Goal: Communication & Community: Connect with others

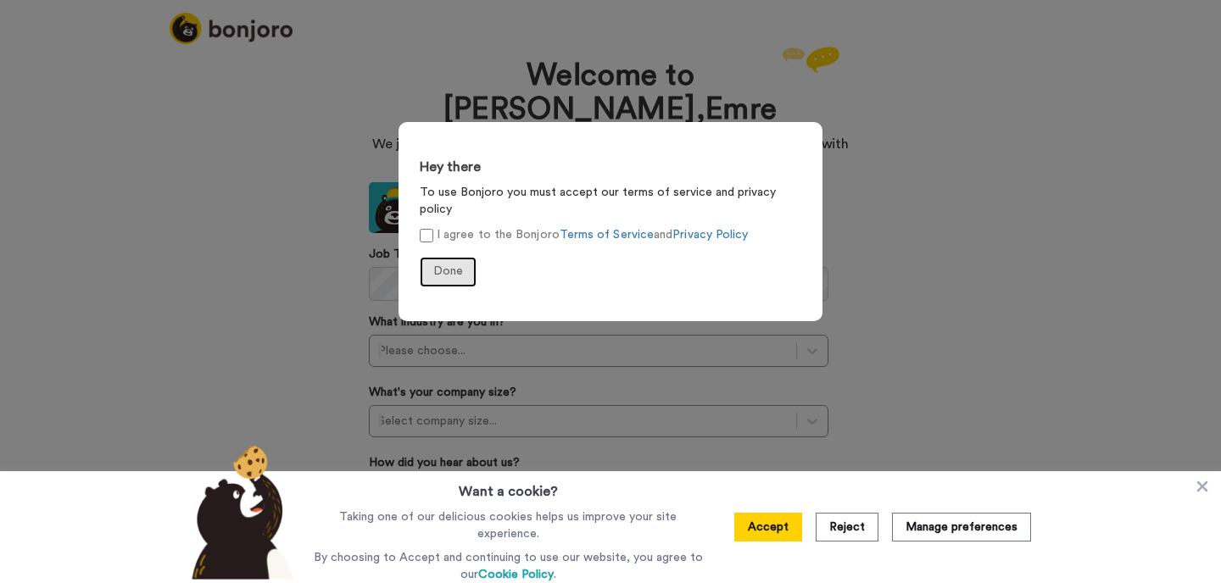
click at [439, 257] on button "Done" at bounding box center [448, 272] width 57 height 31
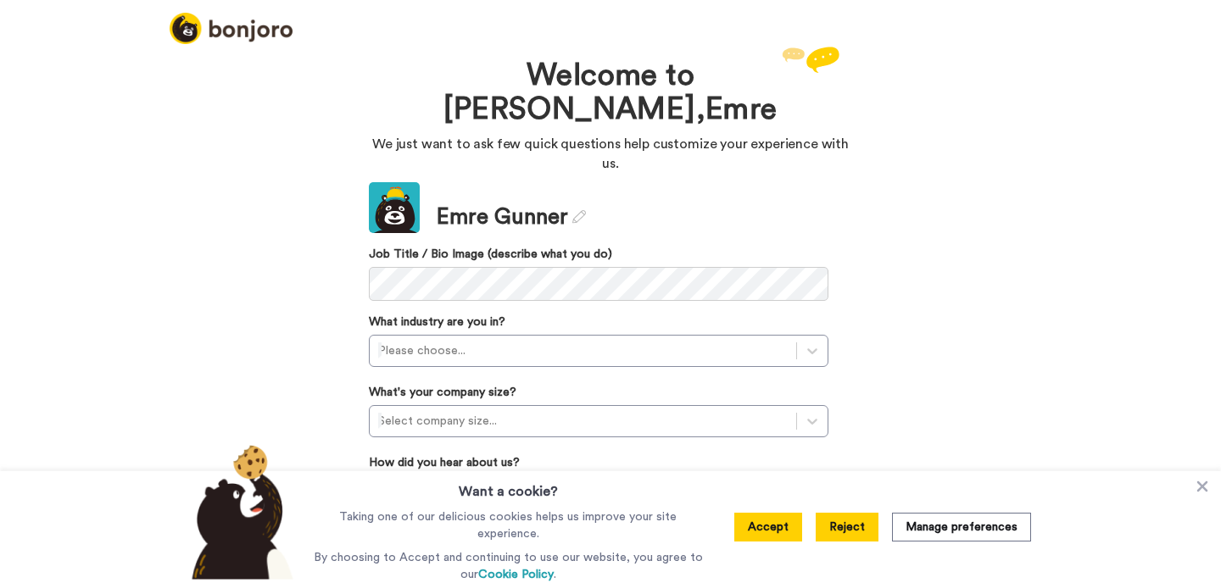
click at [849, 534] on button "Reject" at bounding box center [847, 527] width 63 height 29
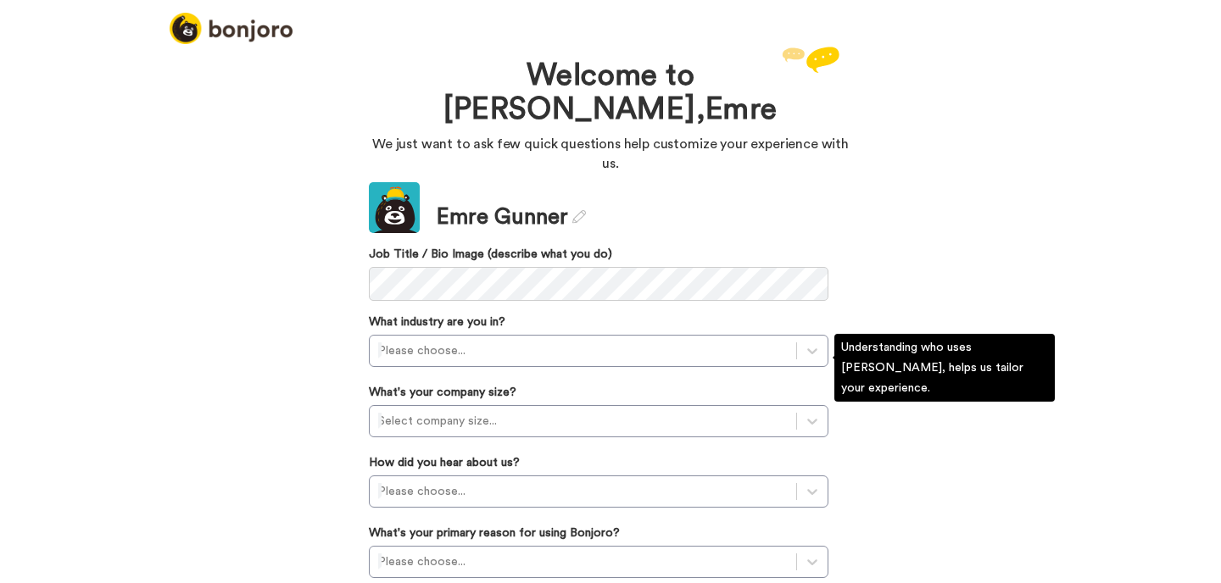
click at [699, 314] on div "What industry are you in? Please choose..." at bounding box center [599, 340] width 460 height 53
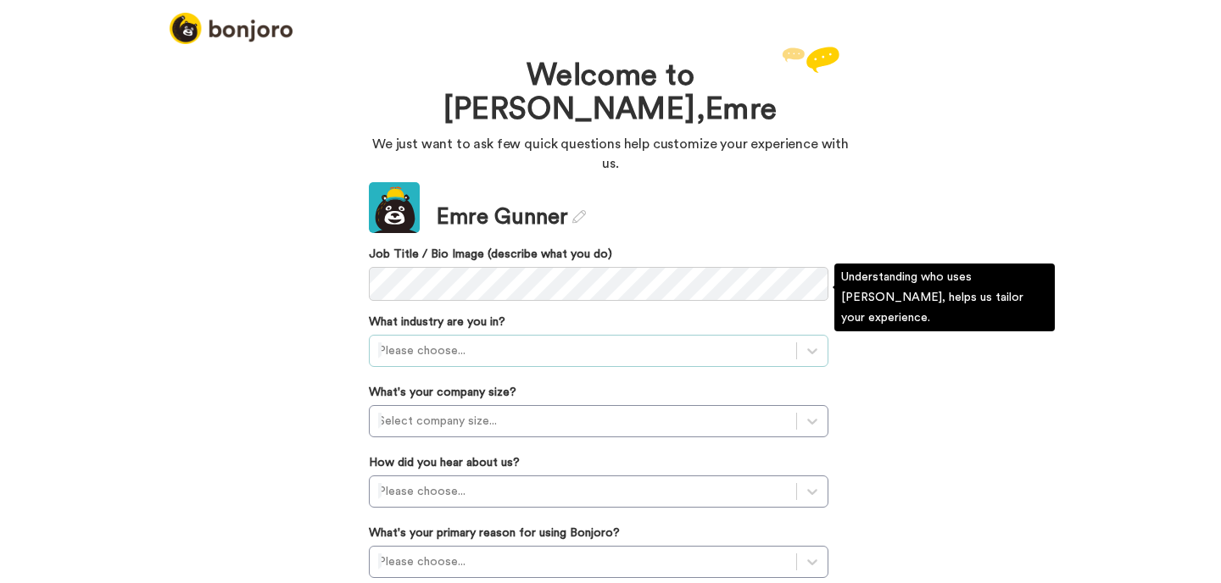
click at [658, 341] on div at bounding box center [583, 351] width 410 height 20
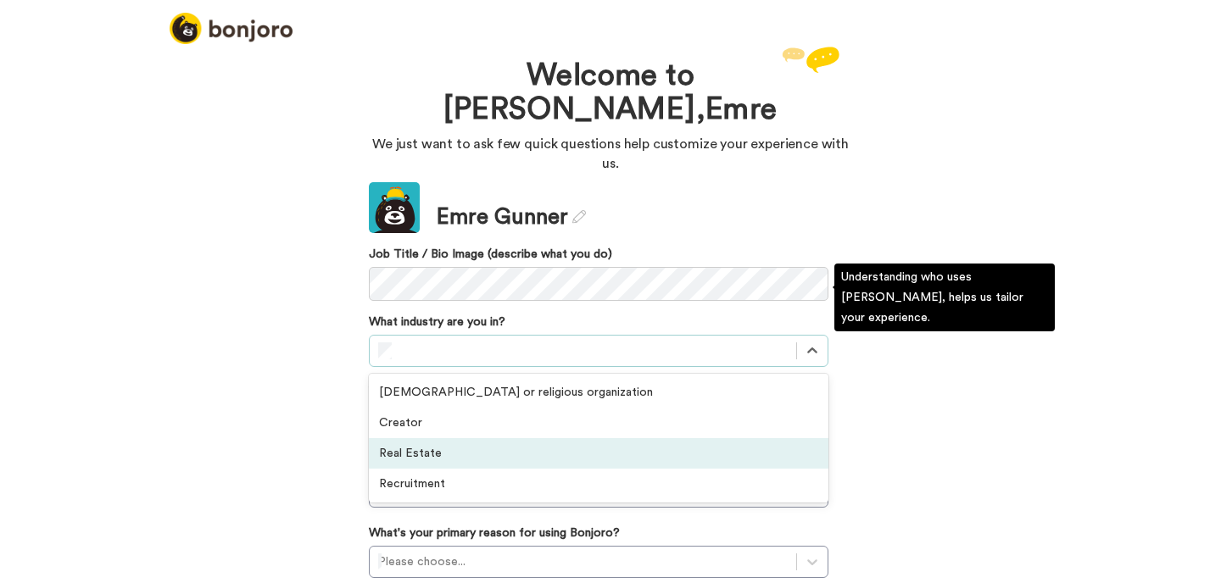
click at [592, 438] on div "Real Estate" at bounding box center [599, 453] width 460 height 31
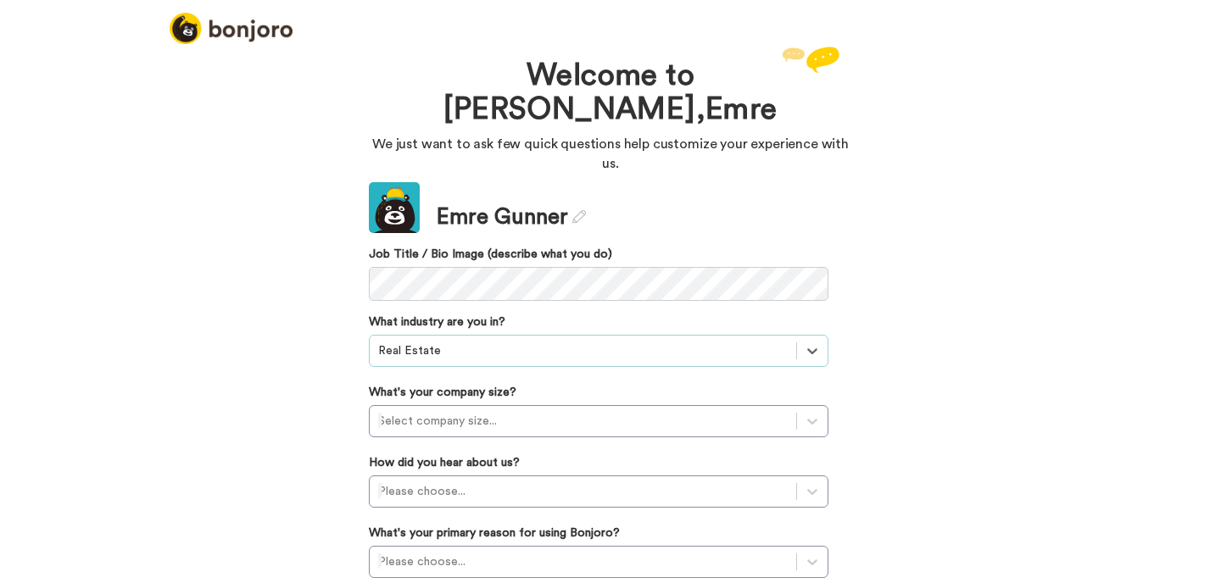
click at [577, 387] on div "Update Emre Gunner Job Title / Bio Image (describe what you do) What industry a…" at bounding box center [599, 427] width 460 height 491
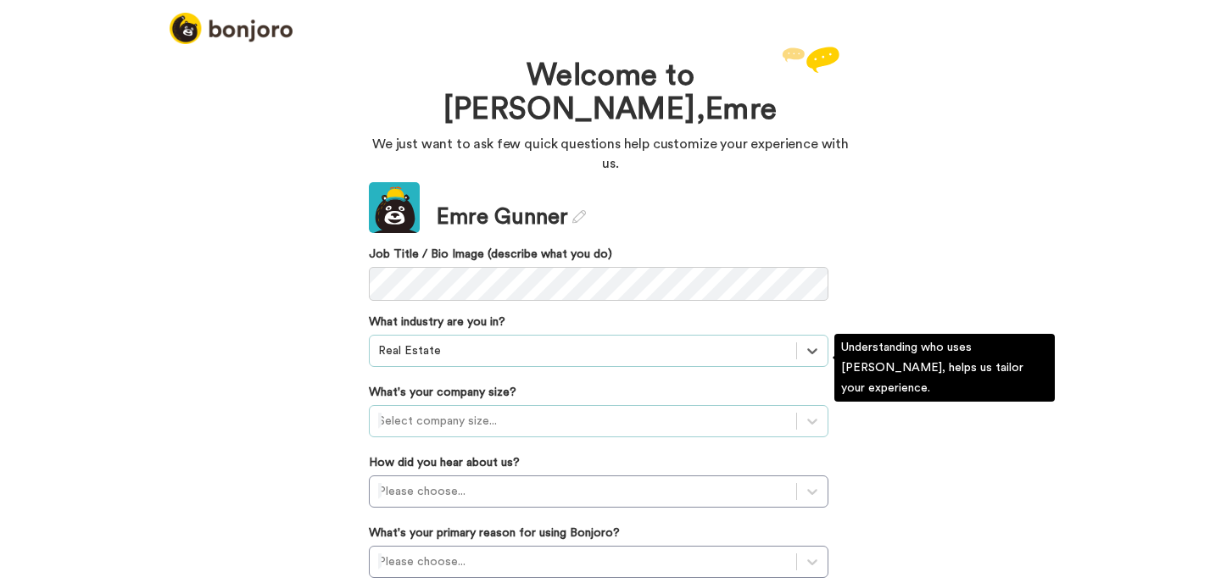
click at [580, 411] on div at bounding box center [583, 421] width 410 height 20
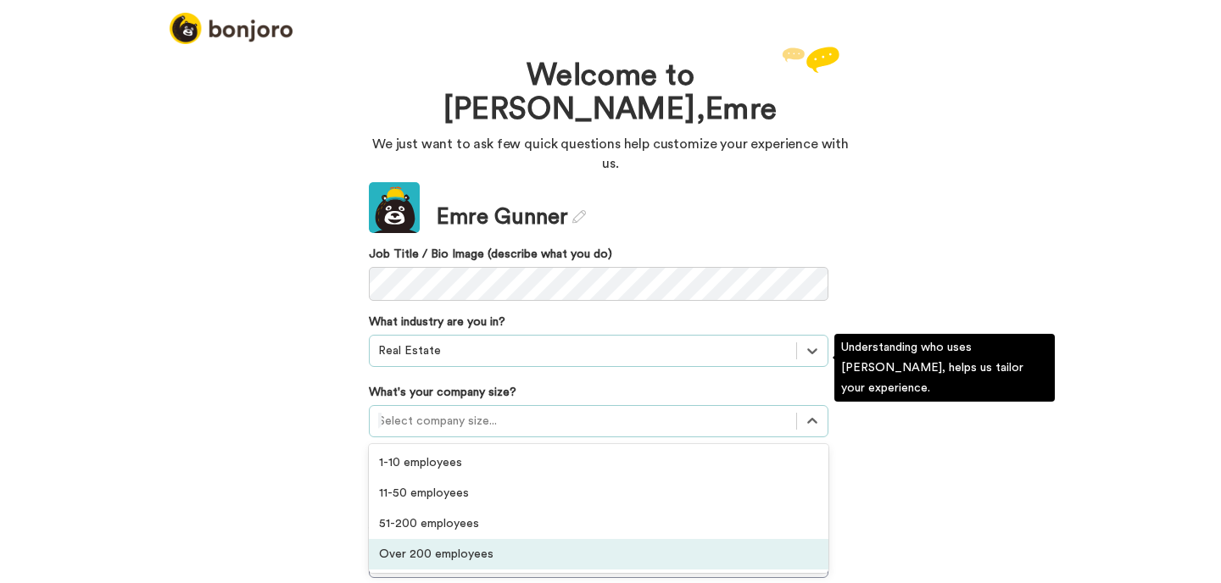
click at [567, 539] on div "Over 200 employees" at bounding box center [599, 554] width 460 height 31
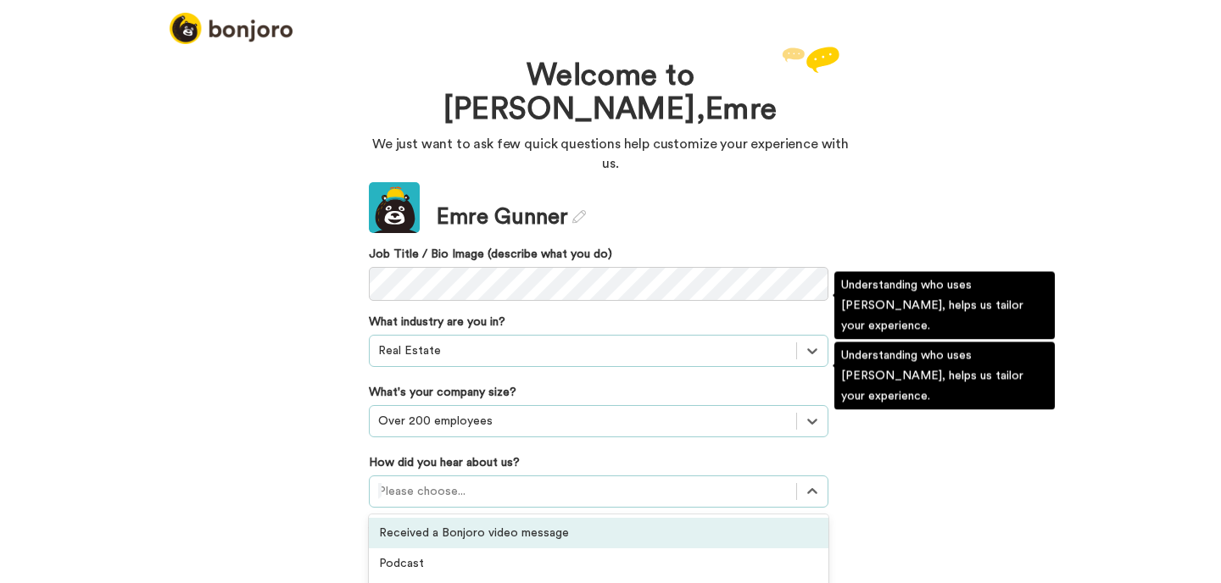
click at [570, 476] on div "option Received a Bonjoro video message focused, 1 of 20. 20 results available.…" at bounding box center [599, 492] width 460 height 32
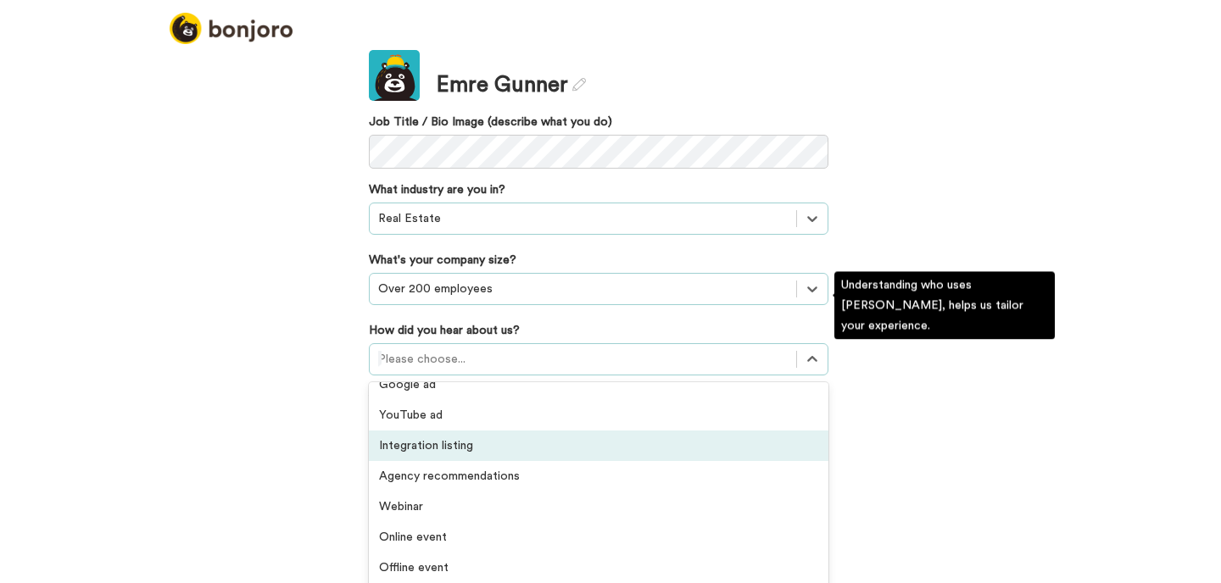
scroll to position [290, 0]
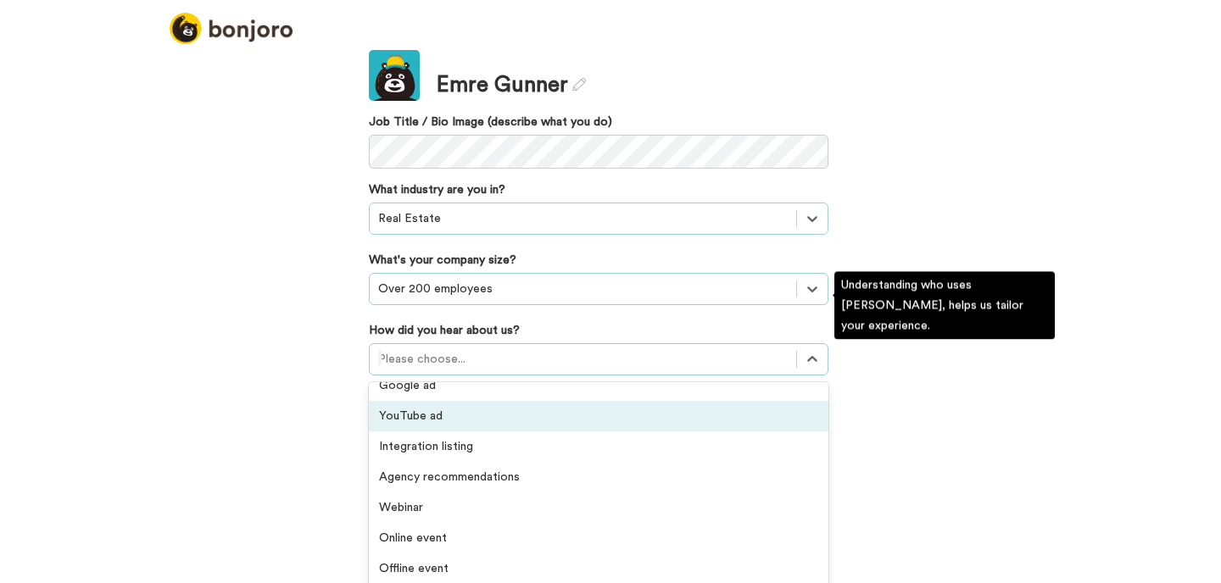
click at [555, 401] on div "YouTube ad" at bounding box center [599, 416] width 460 height 31
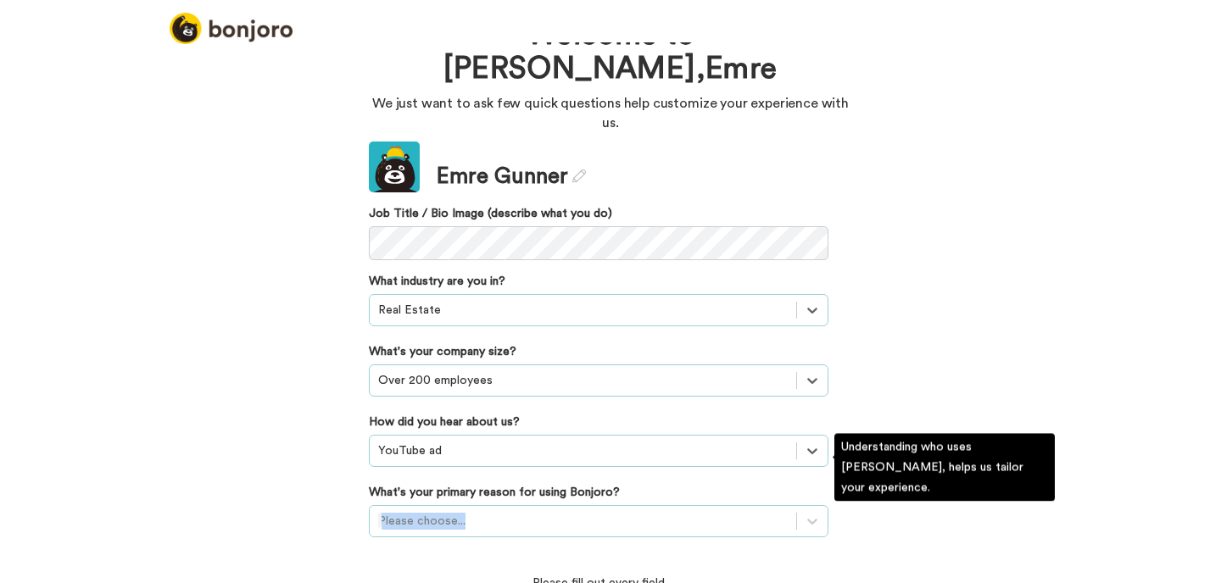
click at [534, 484] on div "What's your primary reason for using Bonjoro? Please choose..." at bounding box center [599, 510] width 460 height 53
click at [536, 505] on div "Please choose..." at bounding box center [599, 521] width 460 height 32
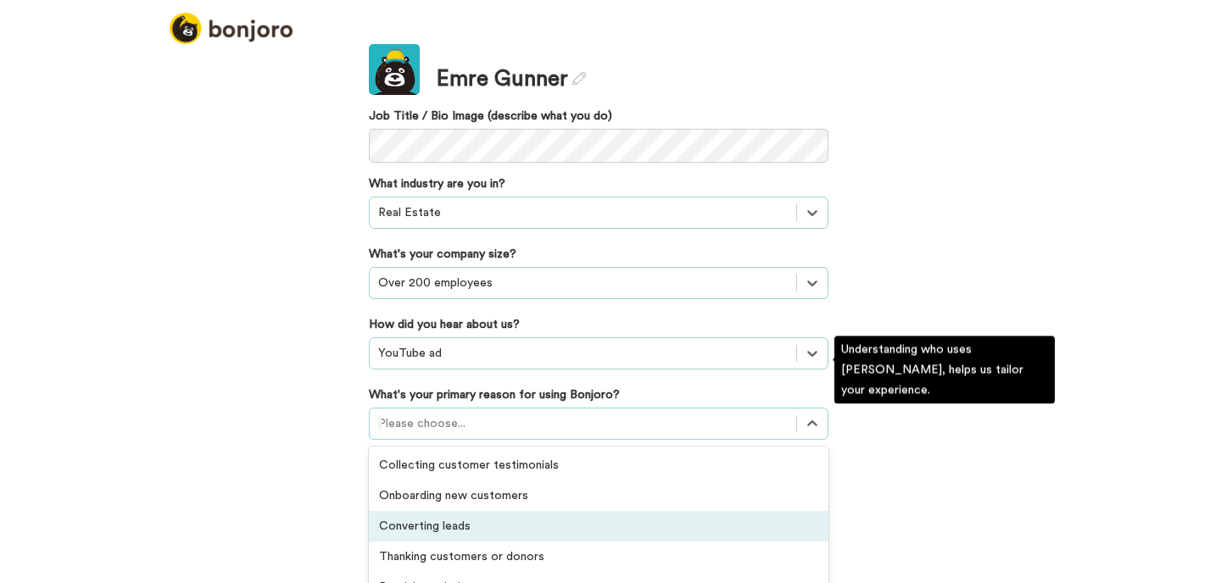
click at [536, 511] on div "Converting leads" at bounding box center [599, 526] width 460 height 31
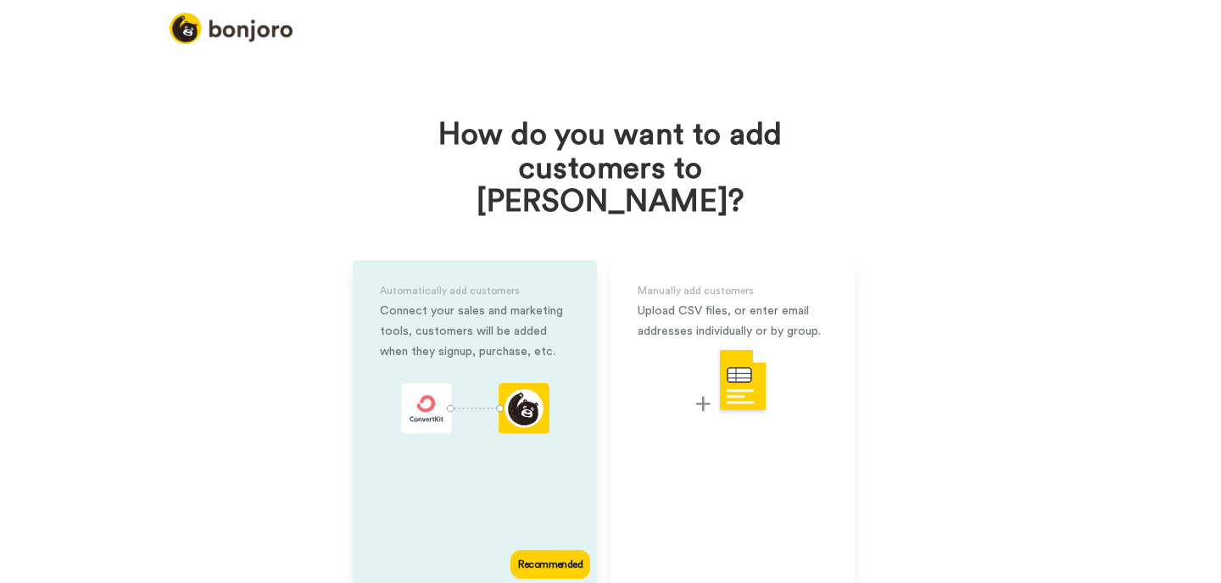
scroll to position [22, 0]
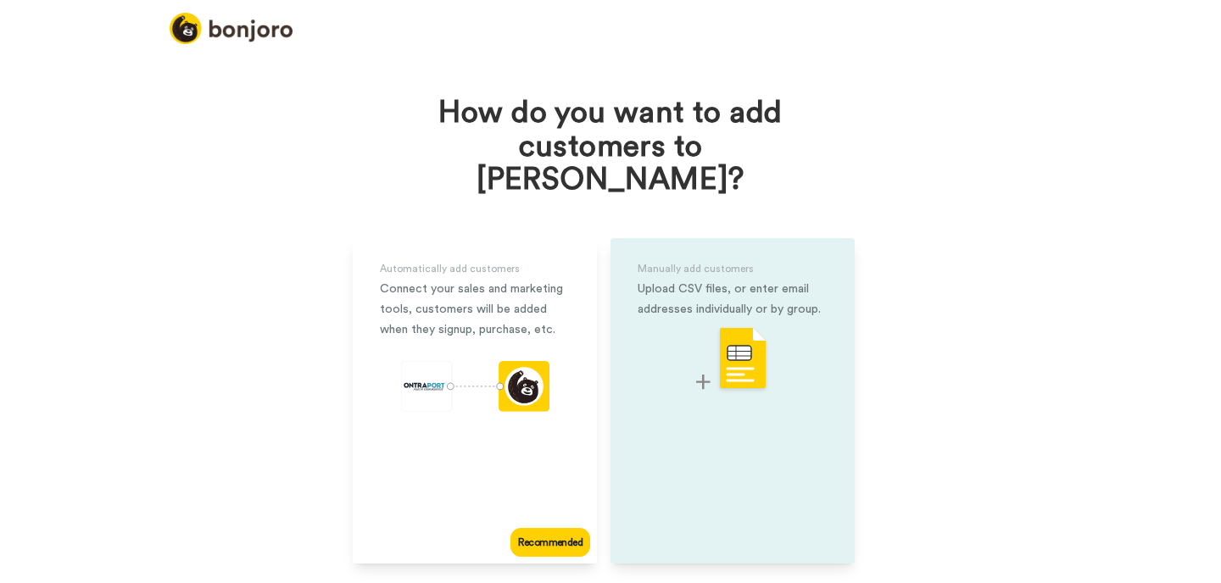
click at [694, 403] on div "Manually add customers Upload CSV files, or enter email addresses individually …" at bounding box center [732, 401] width 244 height 326
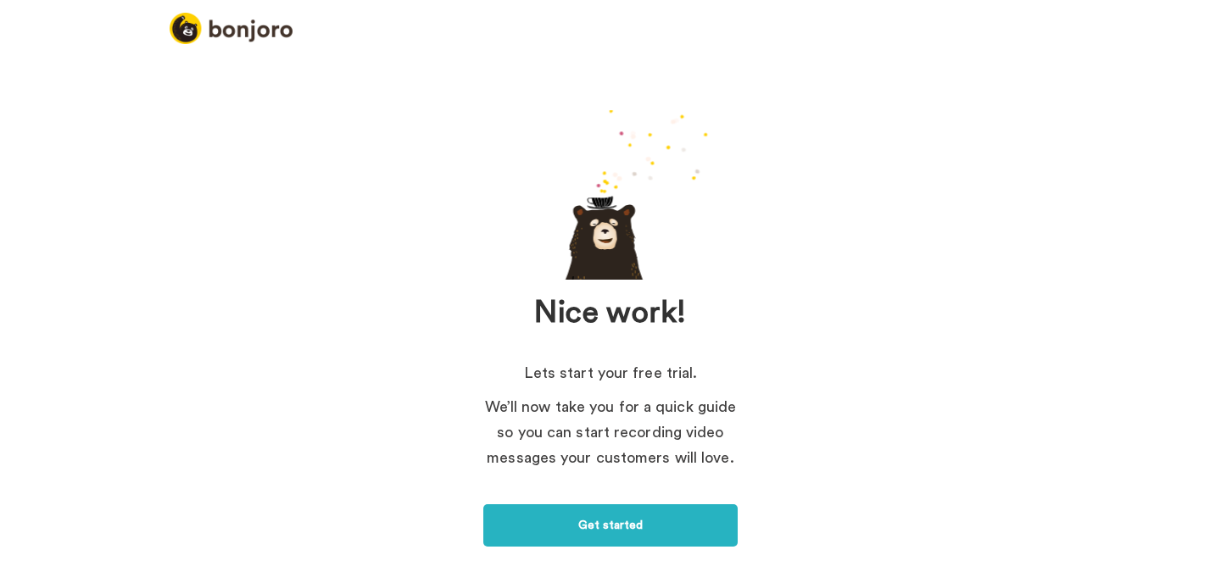
click at [619, 499] on div "Lets start your free trial. We’ll now take you for a quick guide so you can sta…" at bounding box center [610, 453] width 254 height 187
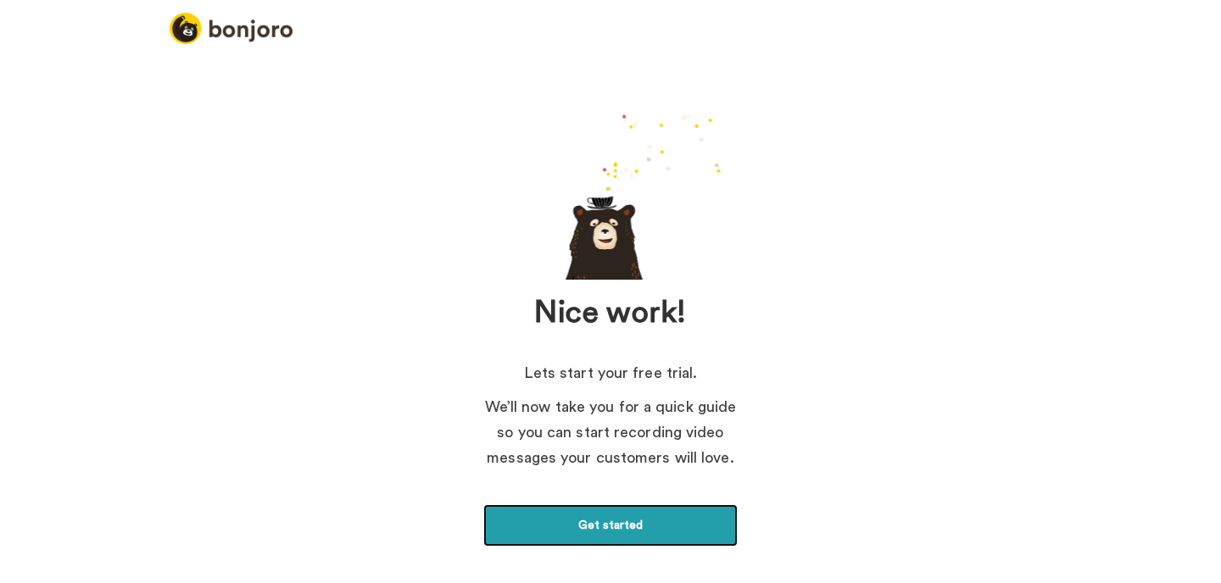
click at [620, 527] on link "Get started" at bounding box center [610, 525] width 254 height 42
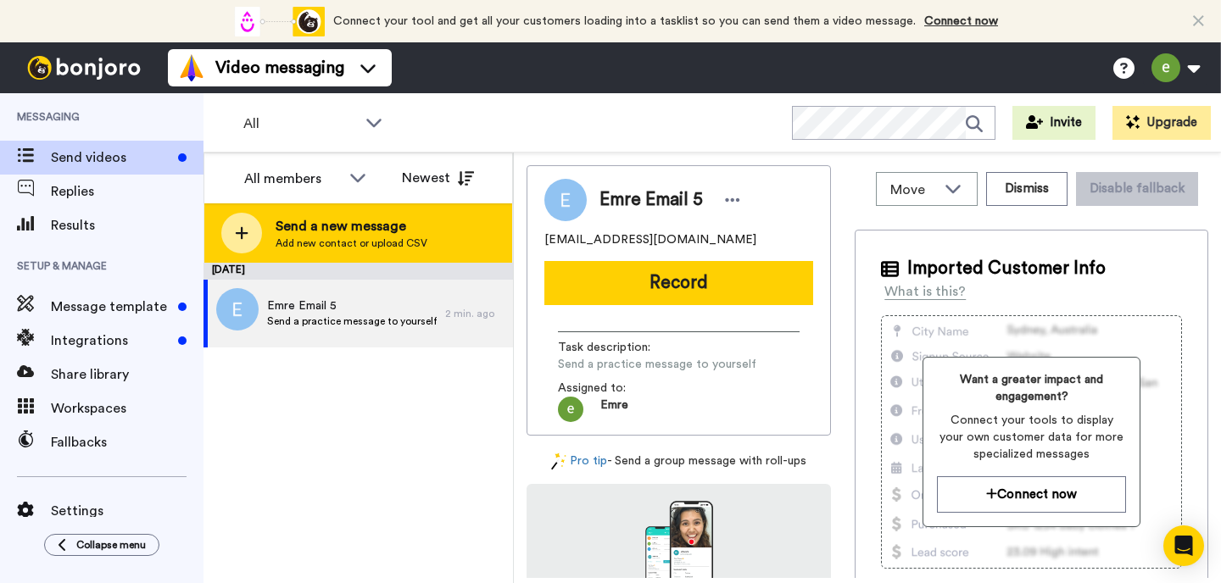
click at [241, 242] on div at bounding box center [241, 233] width 41 height 41
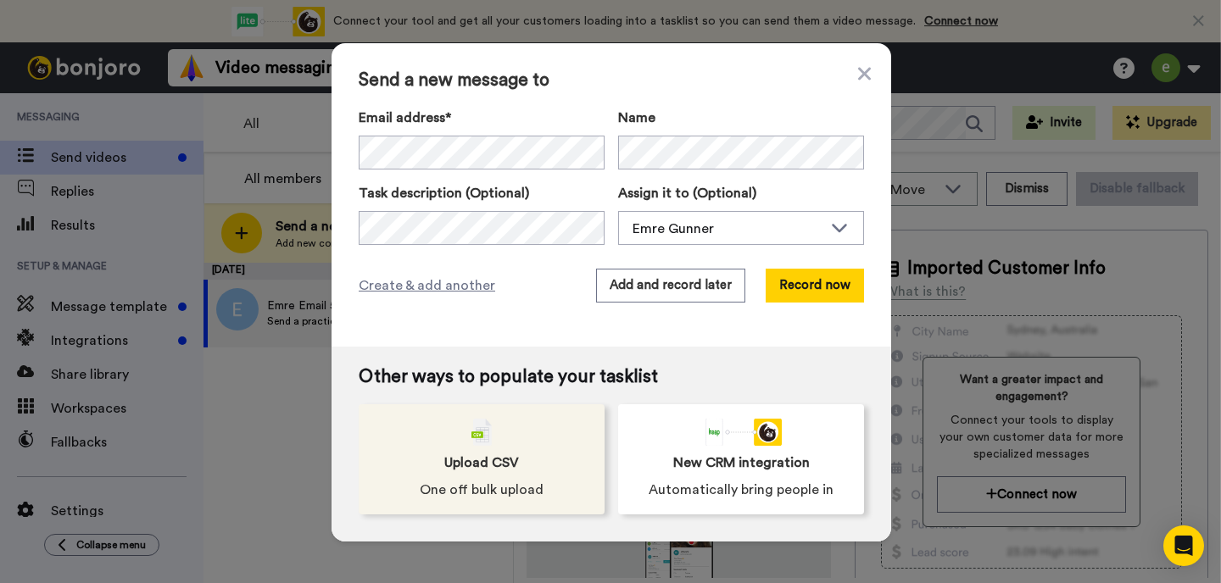
click at [529, 459] on div "Upload CSV One off bulk upload" at bounding box center [482, 459] width 246 height 110
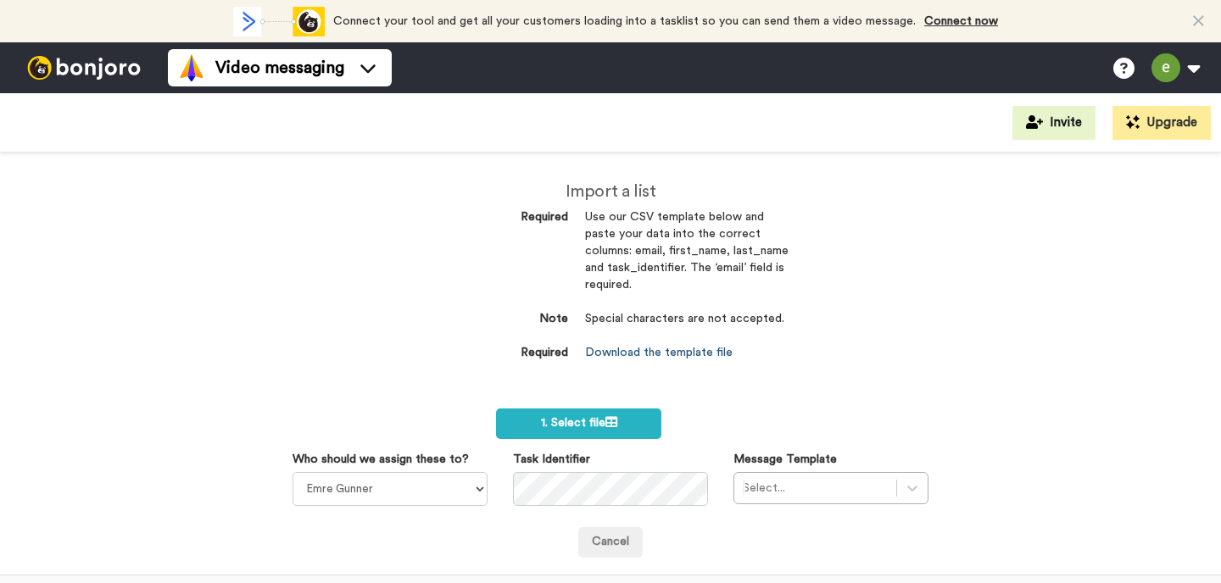
scroll to position [48, 0]
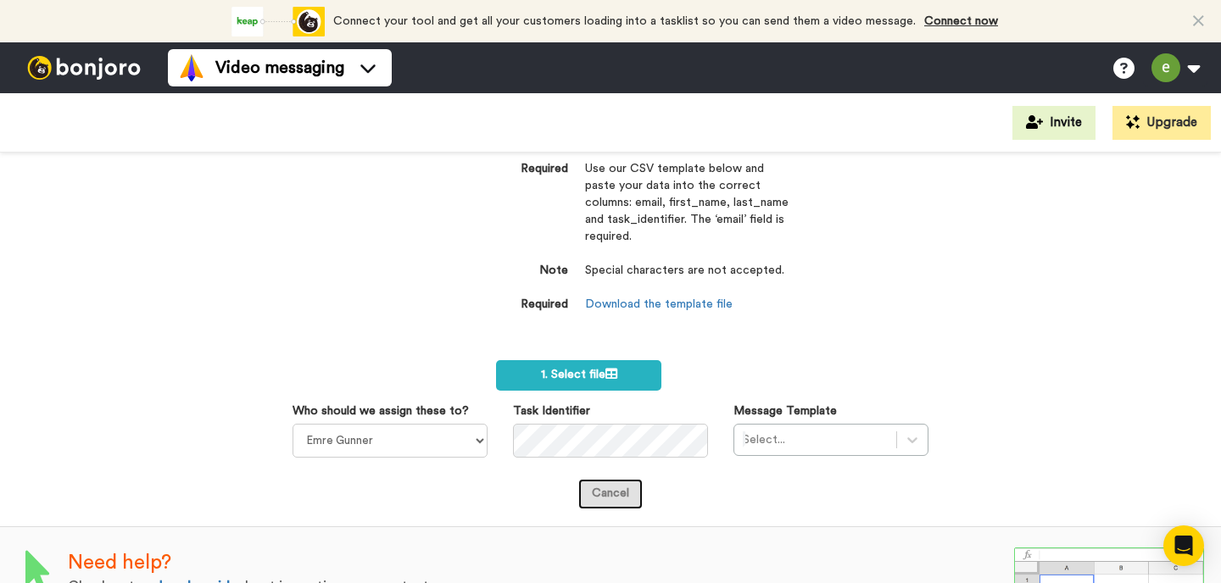
click at [618, 488] on link "Cancel" at bounding box center [610, 494] width 64 height 31
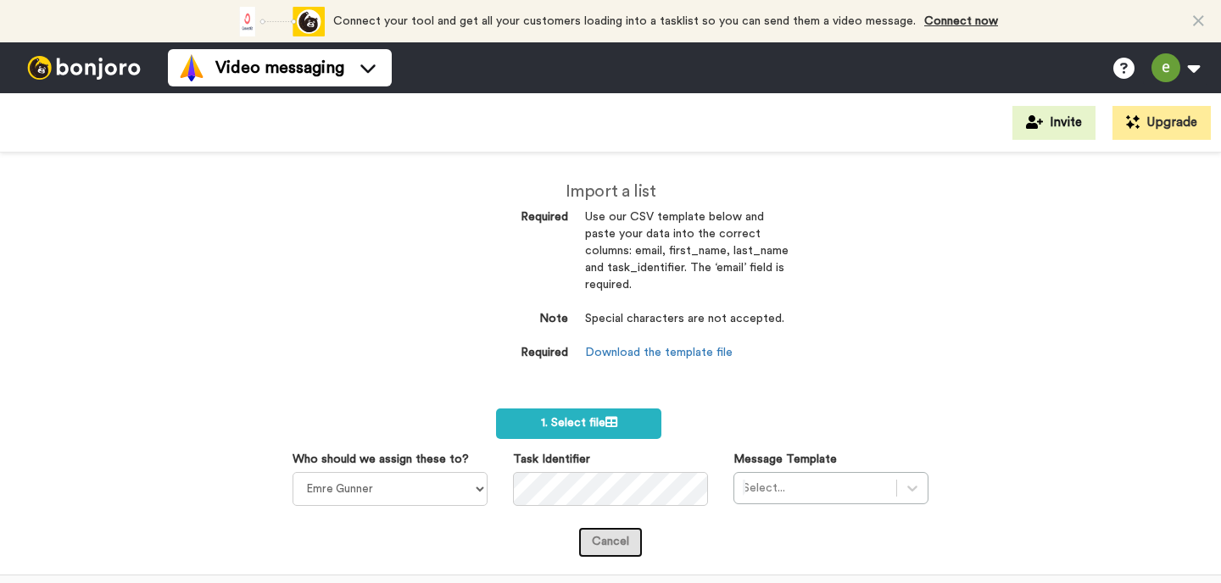
click at [611, 538] on link "Cancel" at bounding box center [610, 542] width 64 height 31
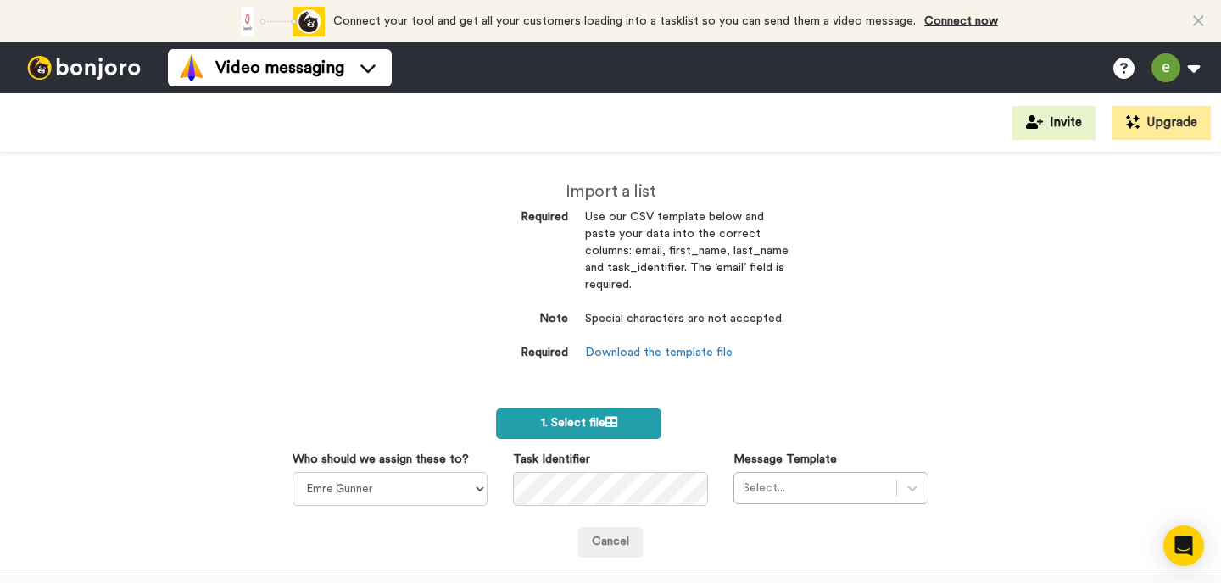
click at [616, 419] on icon at bounding box center [611, 422] width 12 height 12
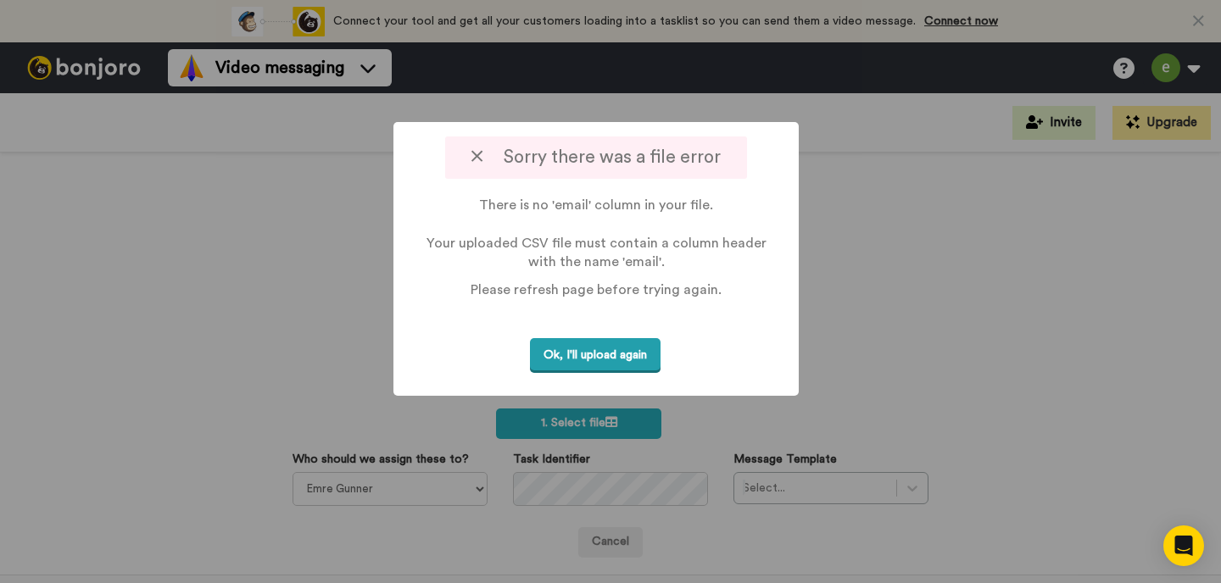
click at [623, 355] on button "Ok, I'll upload again" at bounding box center [595, 355] width 131 height 35
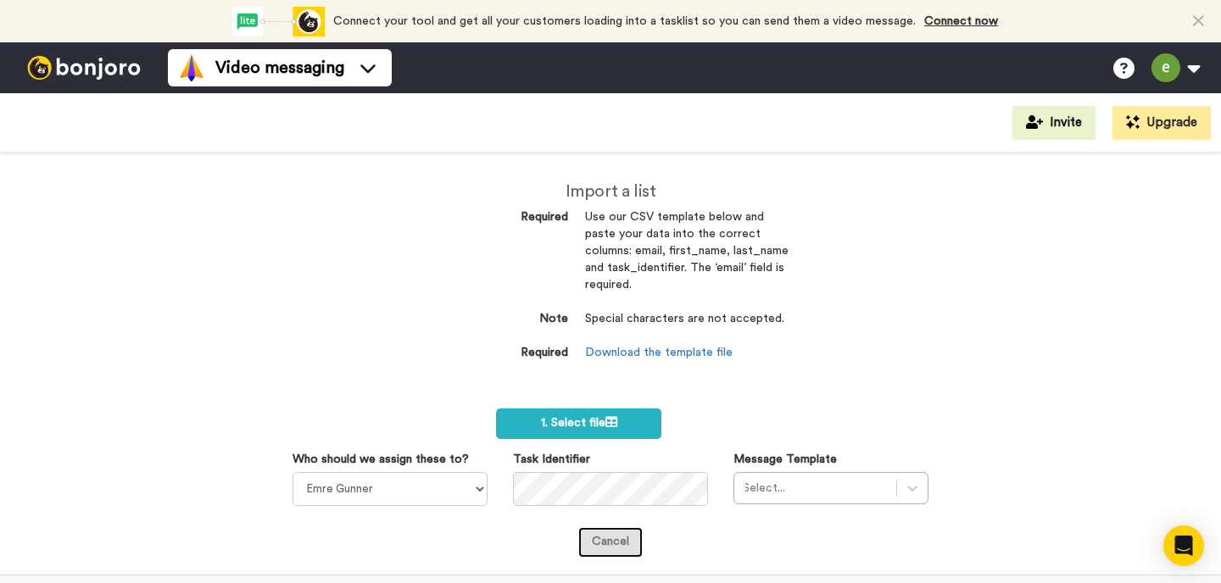
click at [627, 553] on link "Cancel" at bounding box center [610, 542] width 64 height 31
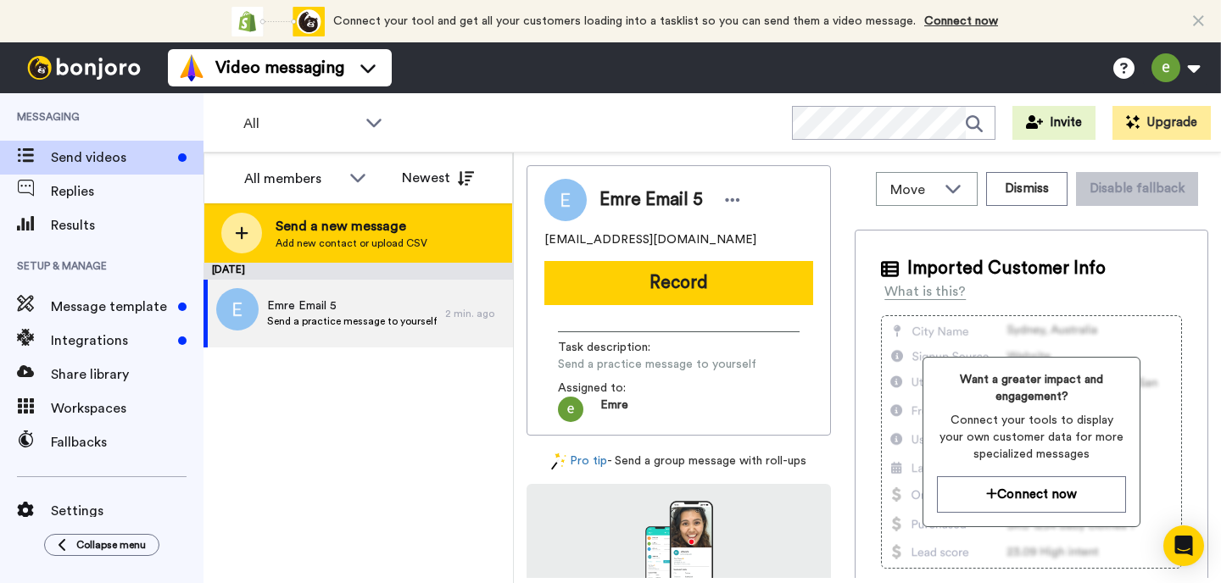
click at [421, 248] on span "Add new contact or upload CSV" at bounding box center [352, 244] width 152 height 14
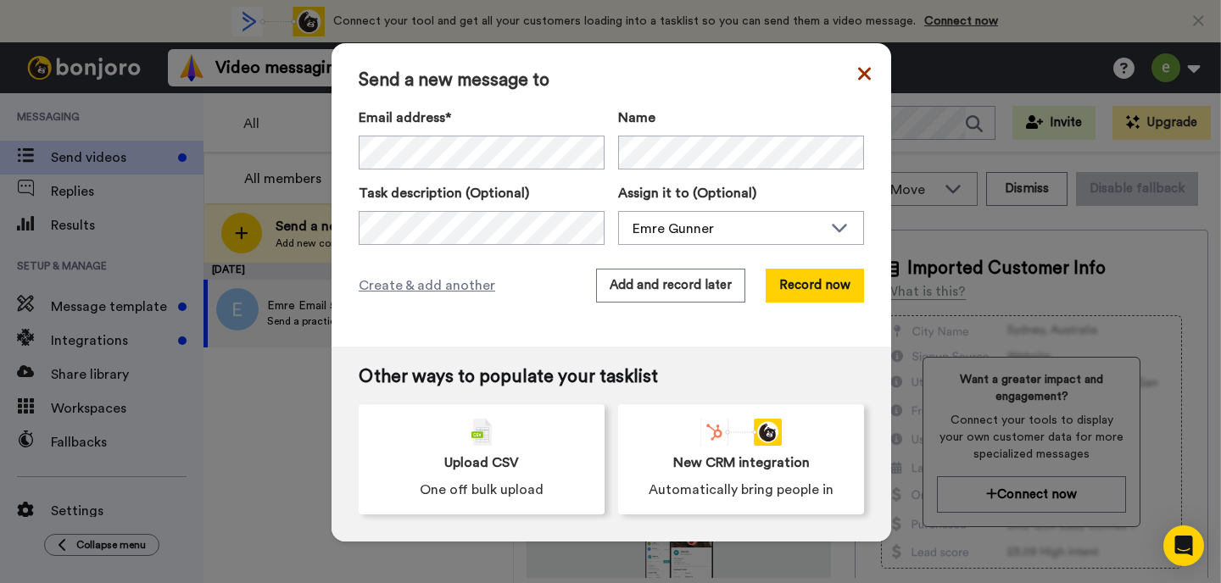
click at [862, 74] on icon at bounding box center [864, 73] width 13 height 13
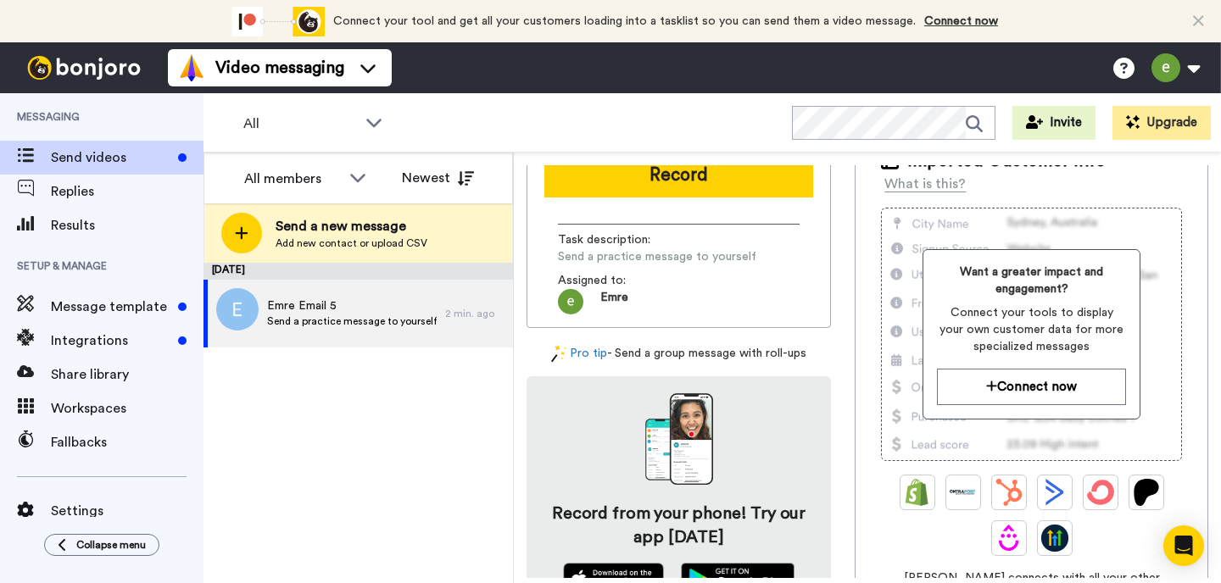
scroll to position [41, 0]
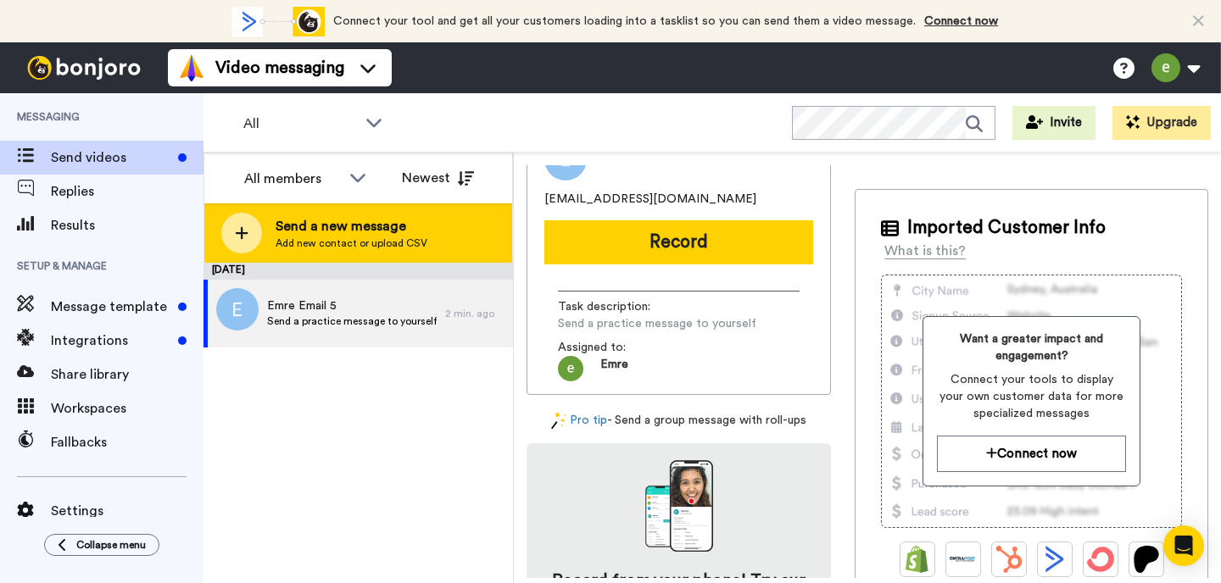
click at [327, 222] on span "Send a new message" at bounding box center [352, 226] width 152 height 20
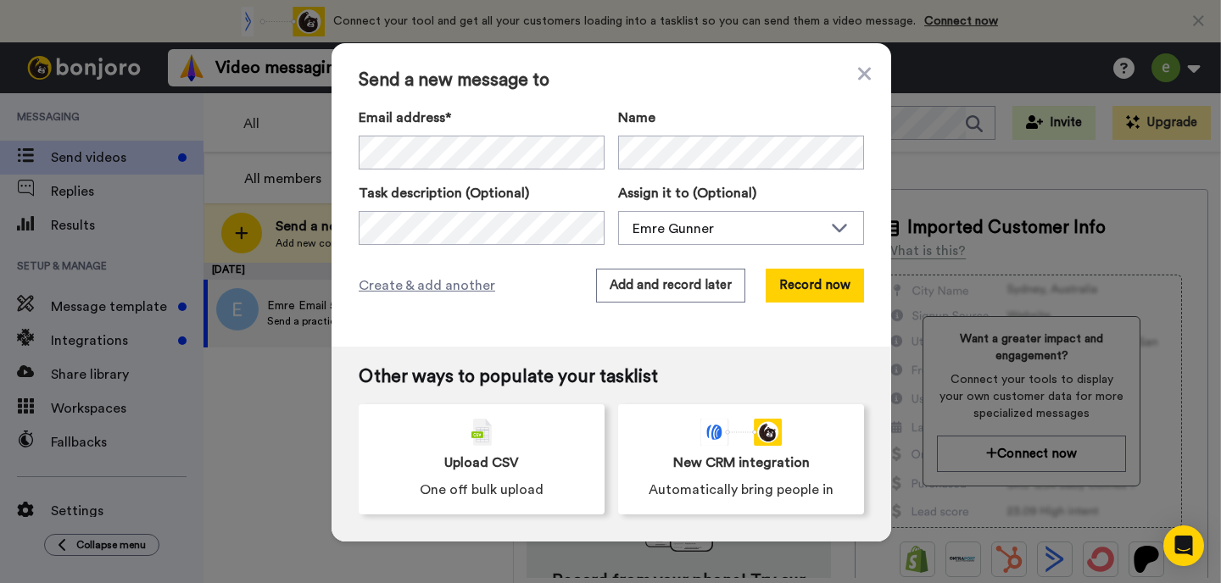
click at [439, 172] on div "Email address* Name Task description (Optional) Assign it to (Optional) Emre Gu…" at bounding box center [611, 176] width 505 height 137
click at [681, 236] on div "Emre Gunner" at bounding box center [727, 229] width 190 height 20
click at [696, 128] on div "Name" at bounding box center [741, 139] width 246 height 62
click at [794, 287] on button "Record now" at bounding box center [815, 286] width 98 height 34
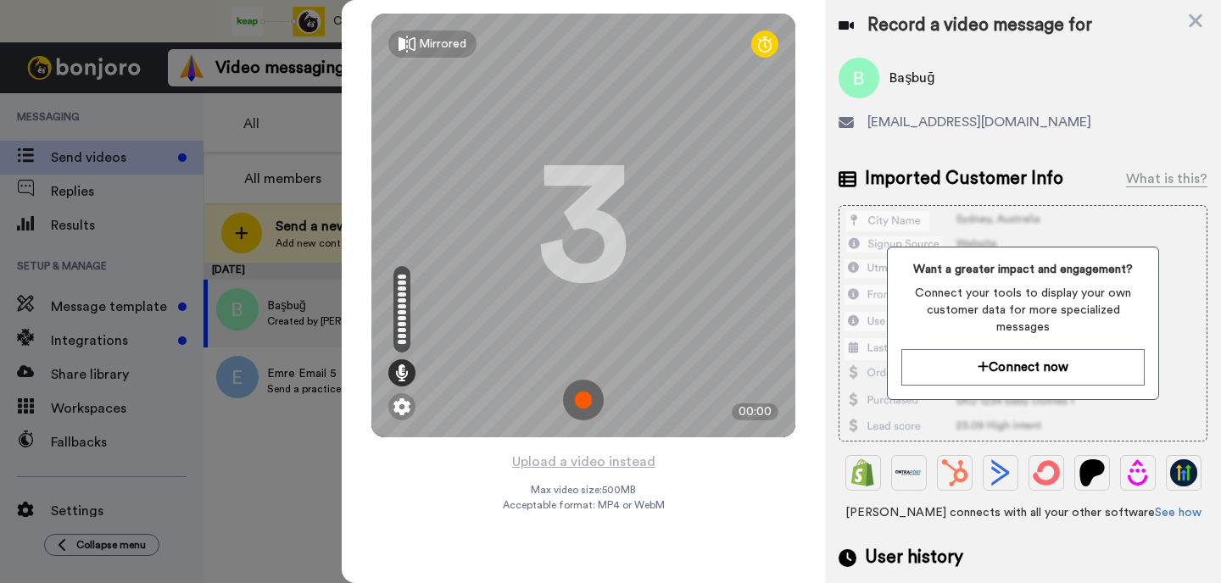
scroll to position [117, 0]
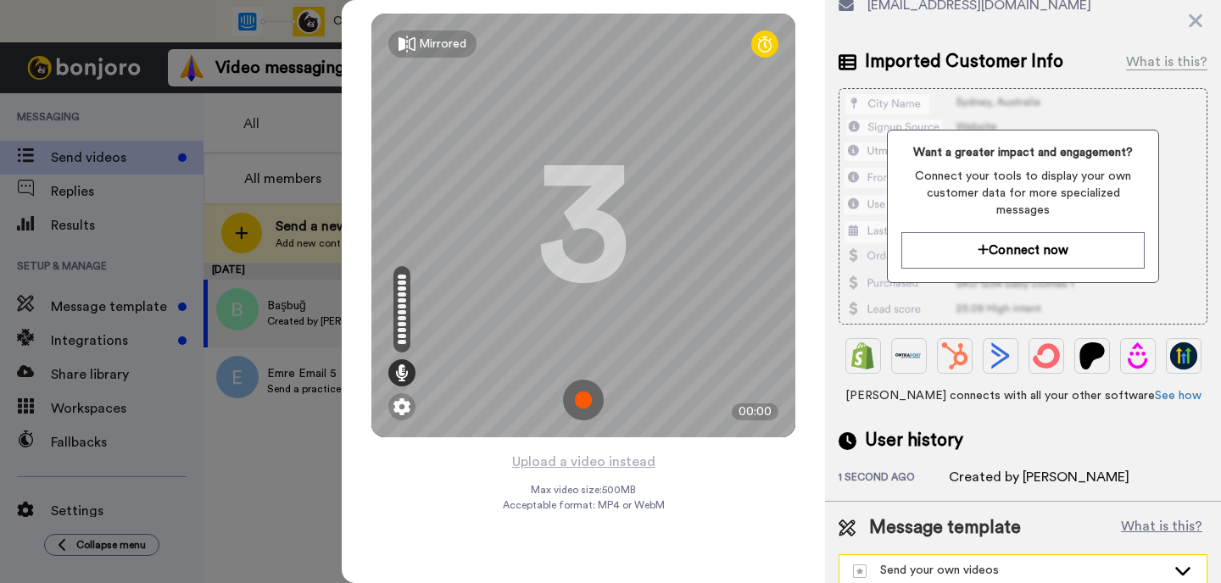
click at [991, 562] on div "Send your own videos" at bounding box center [1009, 570] width 313 height 17
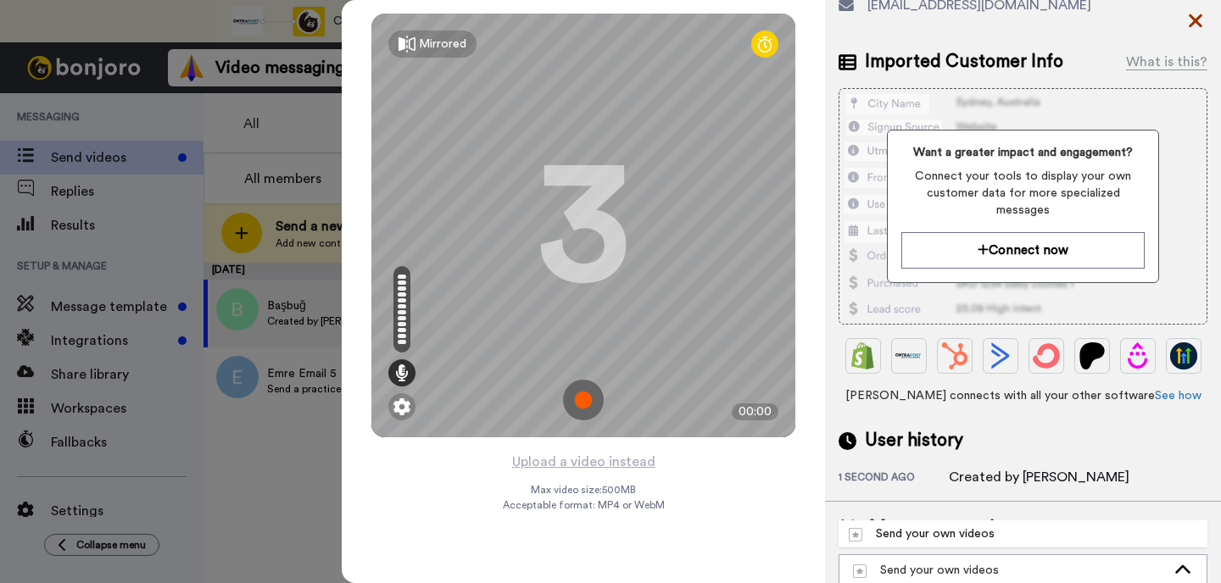
click at [1194, 14] on icon at bounding box center [1195, 20] width 17 height 21
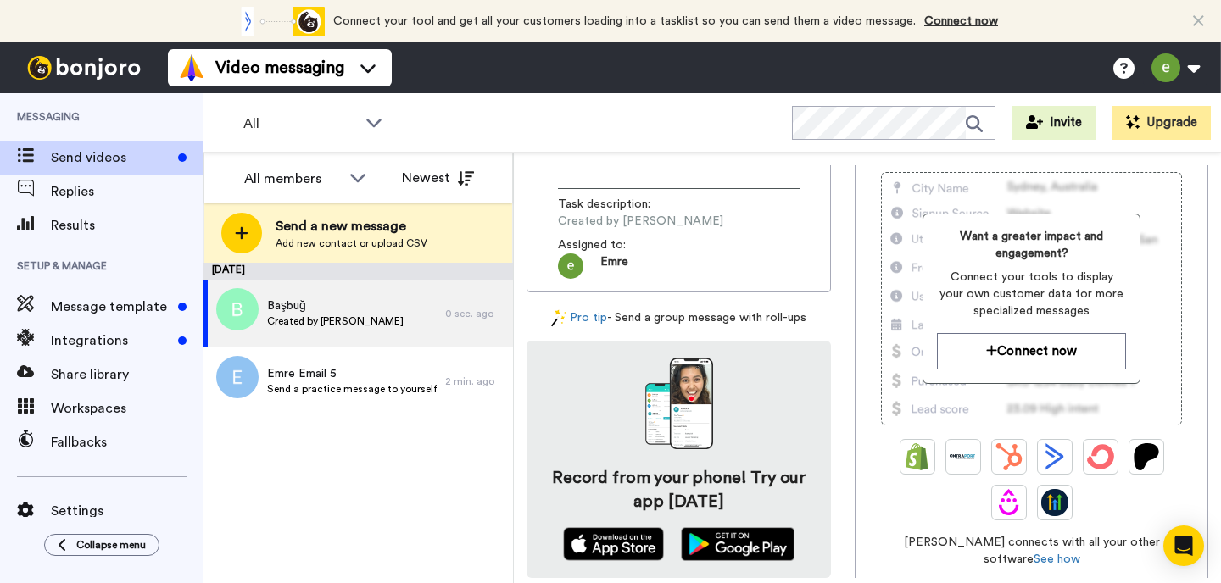
scroll to position [226, 0]
